Goal: Information Seeking & Learning: Understand process/instructions

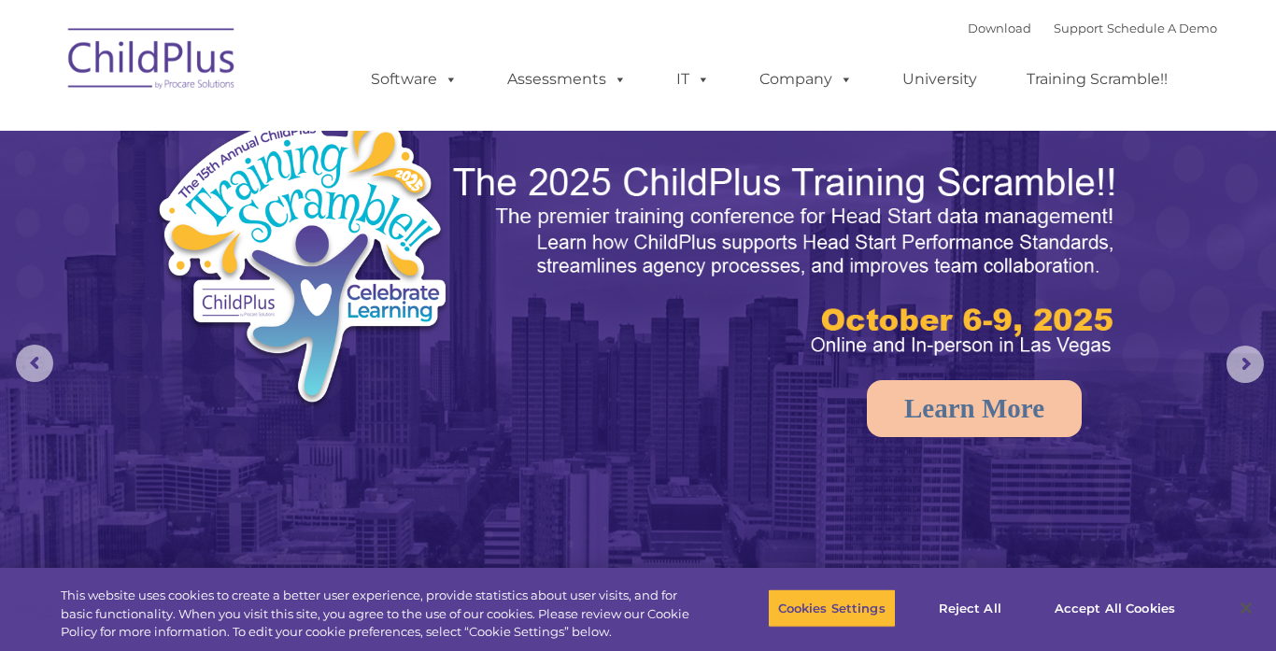
select select "MEDIUM"
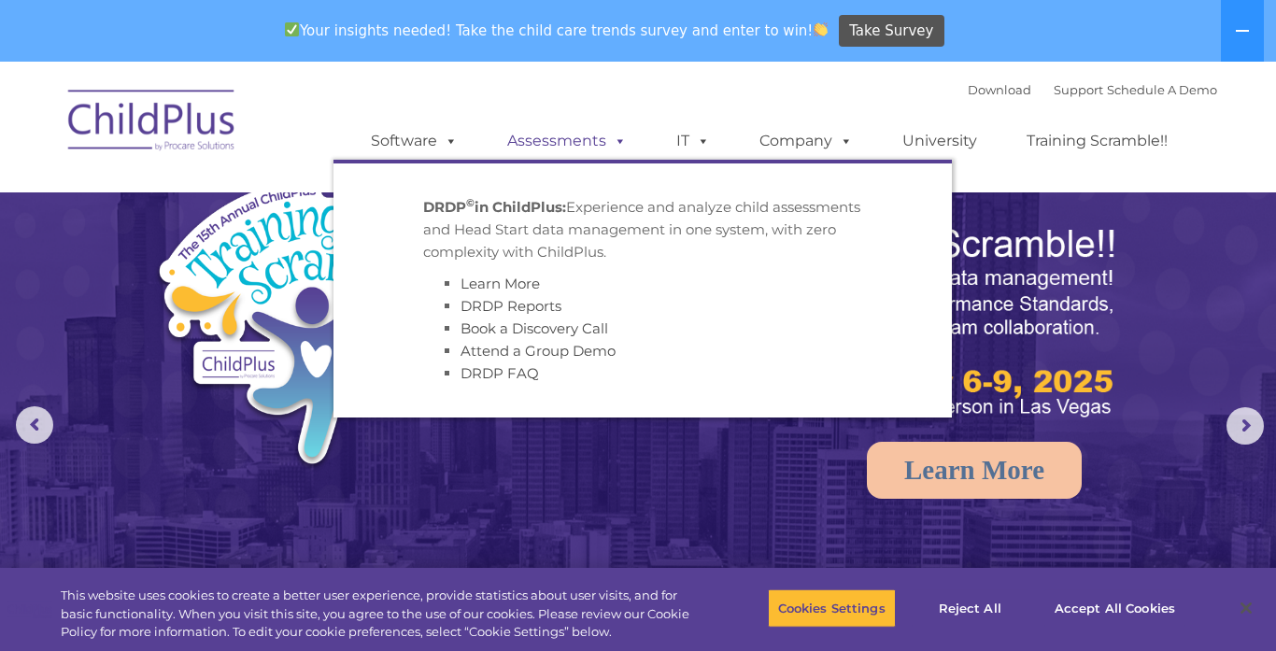
click at [531, 144] on link "Assessments" at bounding box center [566, 140] width 157 height 37
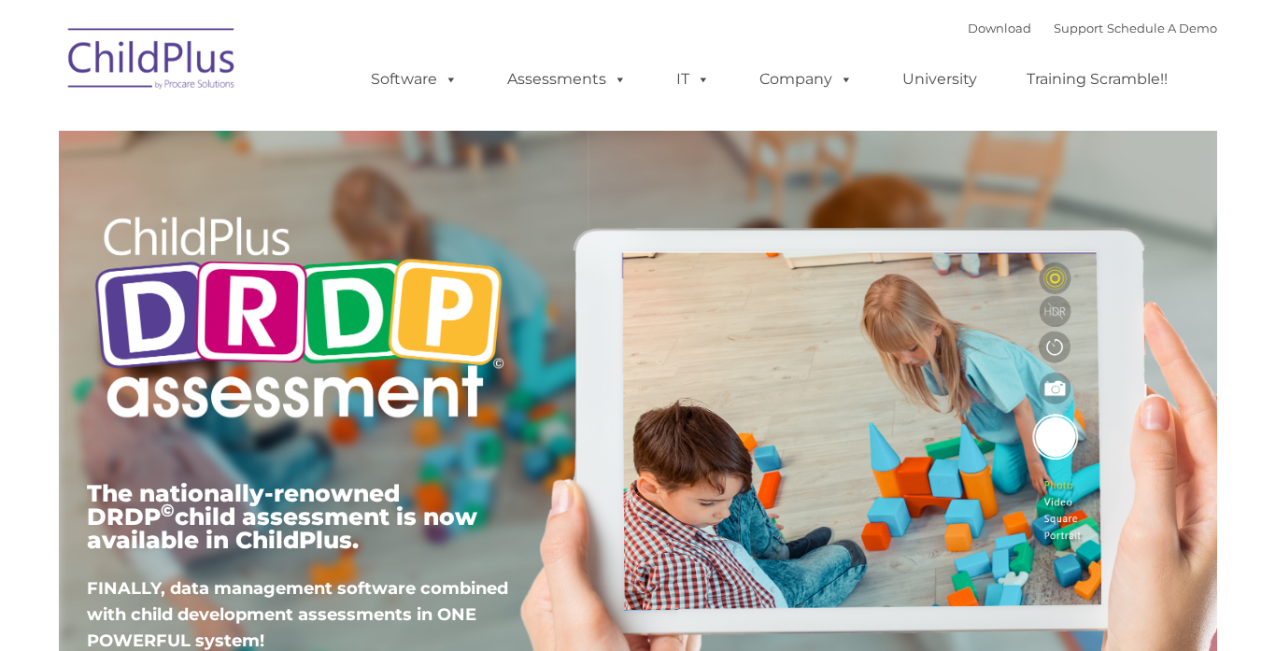
type input ""
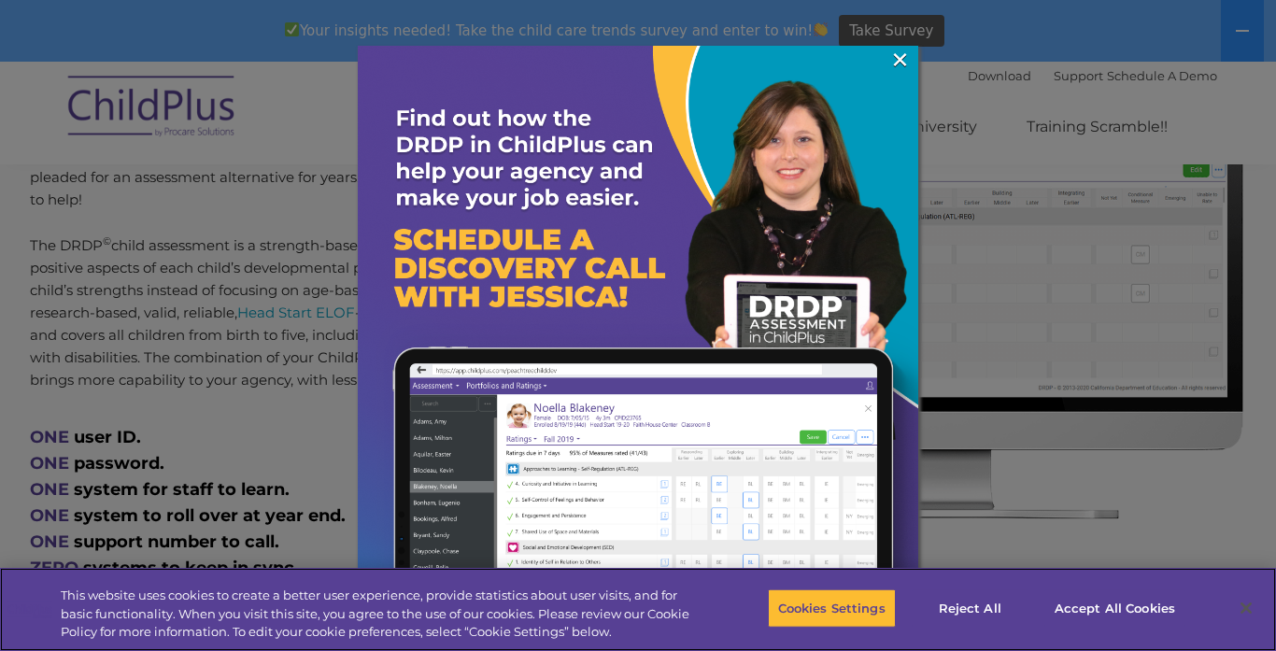
scroll to position [883, 0]
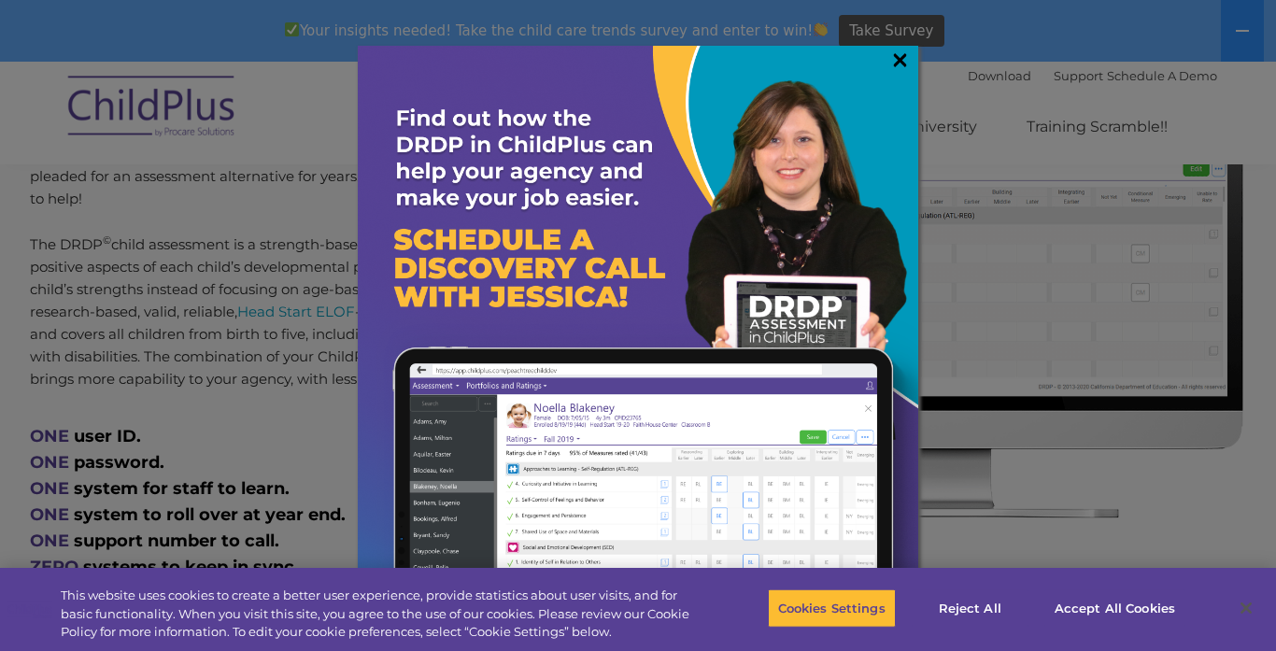
click at [900, 69] on link "×" at bounding box center [899, 59] width 21 height 19
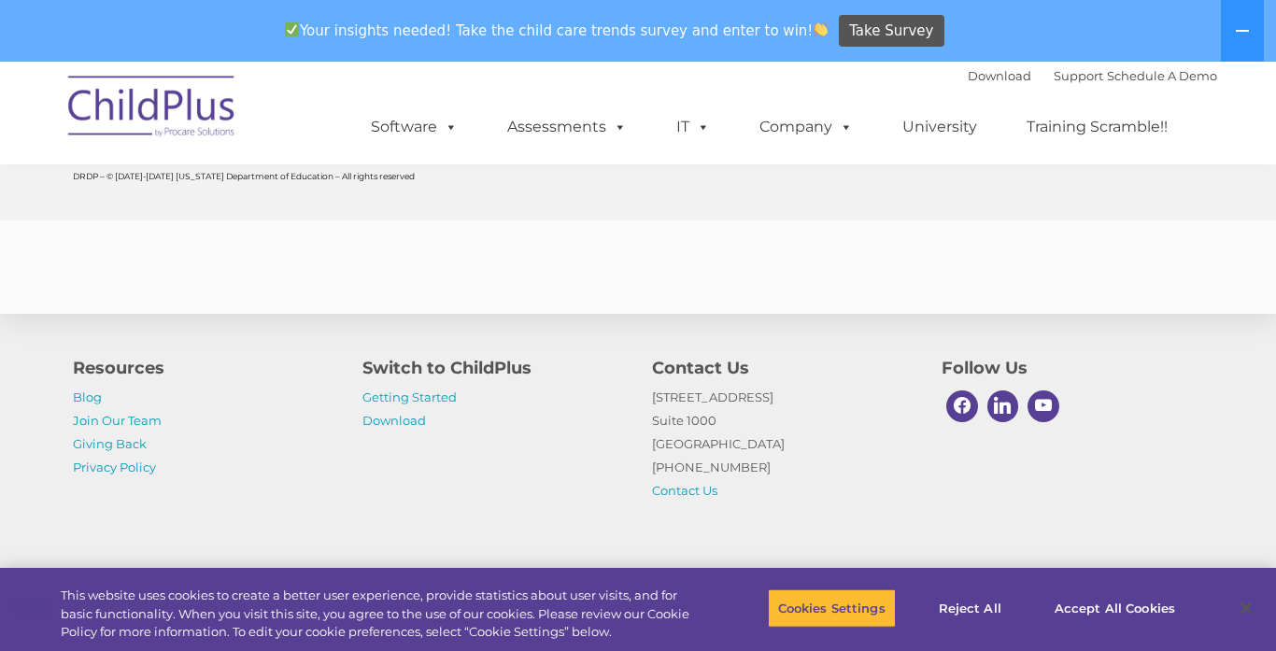
scroll to position [7475, 0]
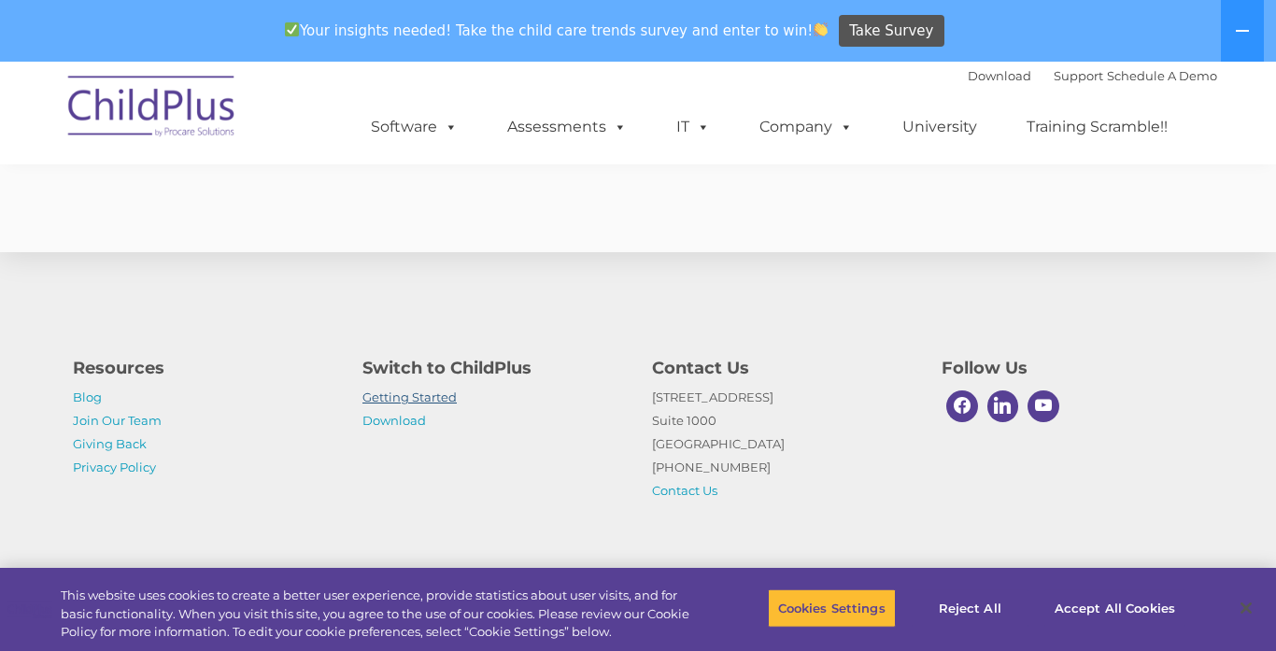
click at [435, 401] on link "Getting Started" at bounding box center [409, 396] width 94 height 15
